Goal: Navigation & Orientation: Find specific page/section

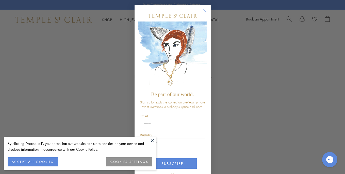
click at [204, 8] on circle "Close dialog" at bounding box center [204, 11] width 6 height 6
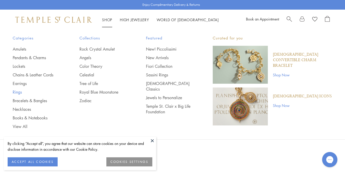
click at [16, 91] on link "Rings" at bounding box center [36, 93] width 46 height 6
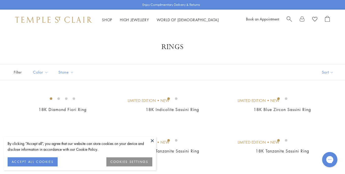
click at [152, 141] on button at bounding box center [152, 141] width 8 height 8
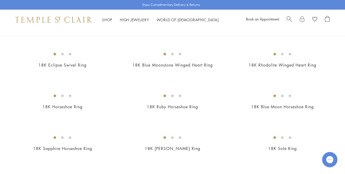
scroll to position [338, 0]
